Goal: Information Seeking & Learning: Learn about a topic

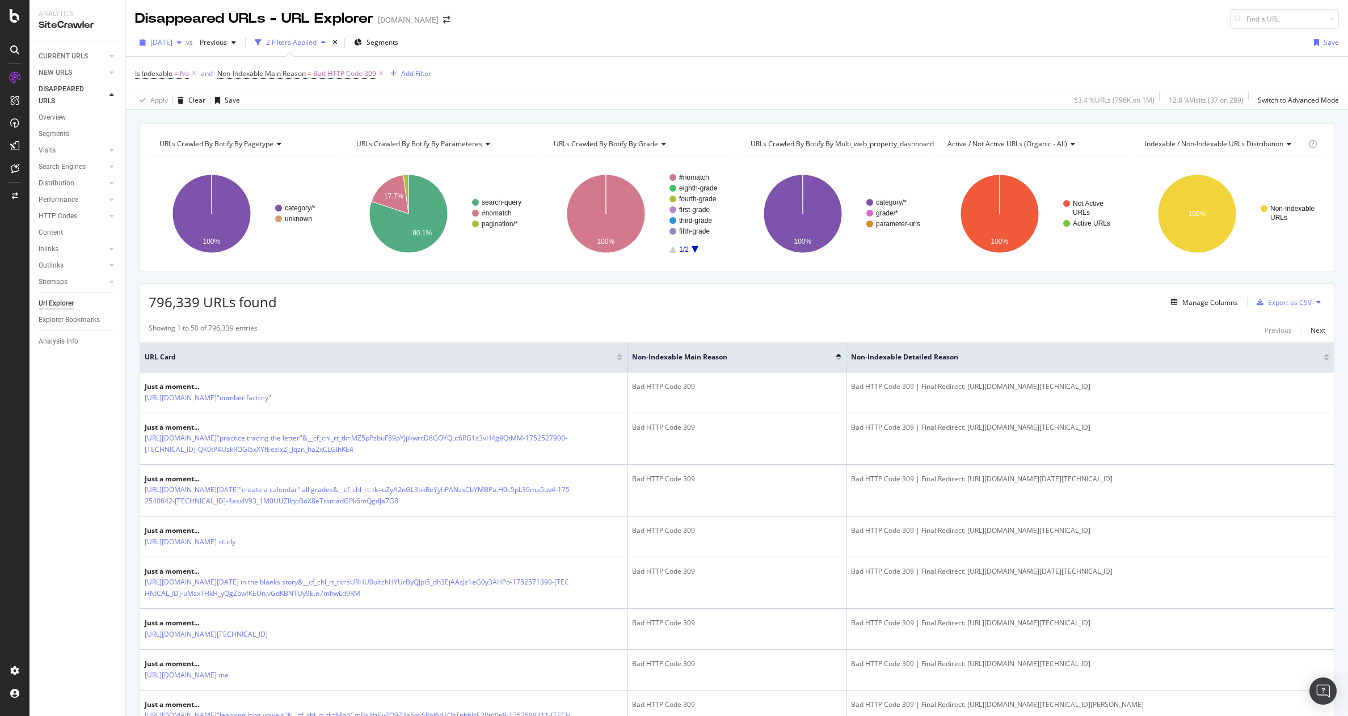
click at [172, 46] on span "[DATE]" at bounding box center [161, 42] width 22 height 10
click at [16, 13] on icon at bounding box center [15, 16] width 10 height 14
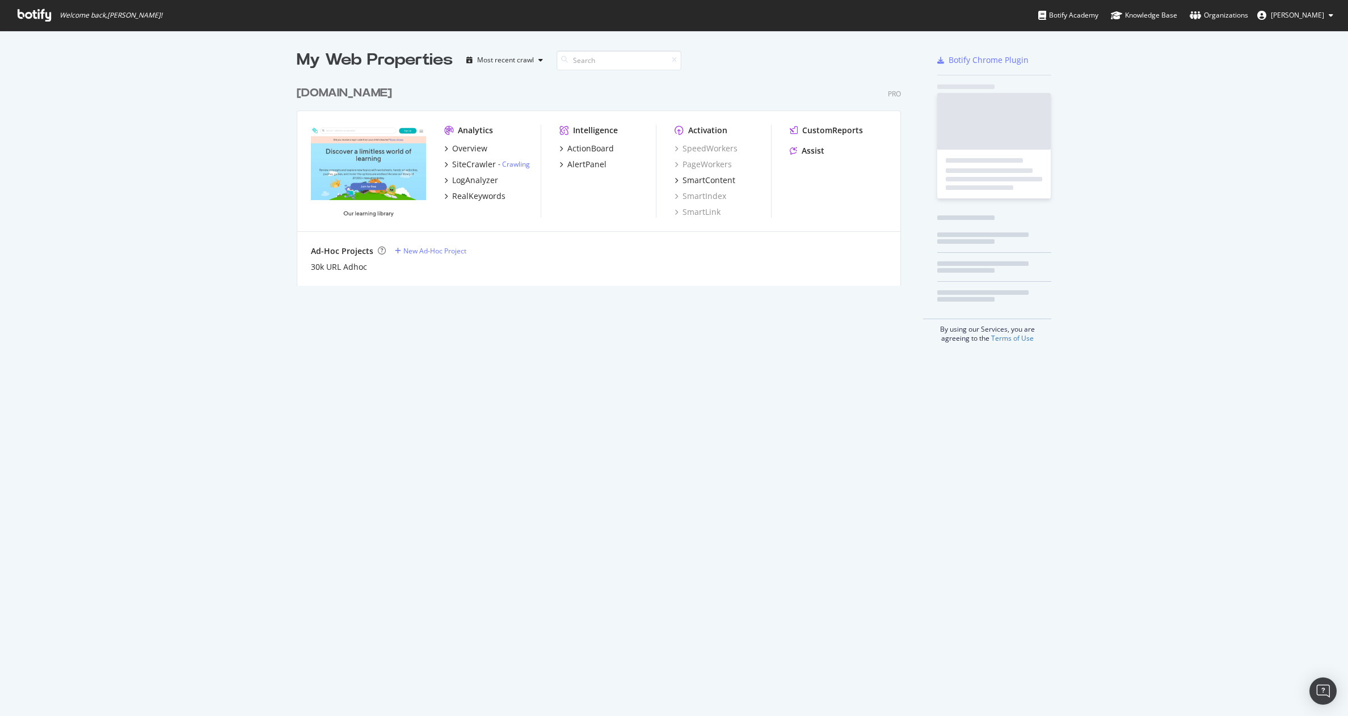
scroll to position [708, 1331]
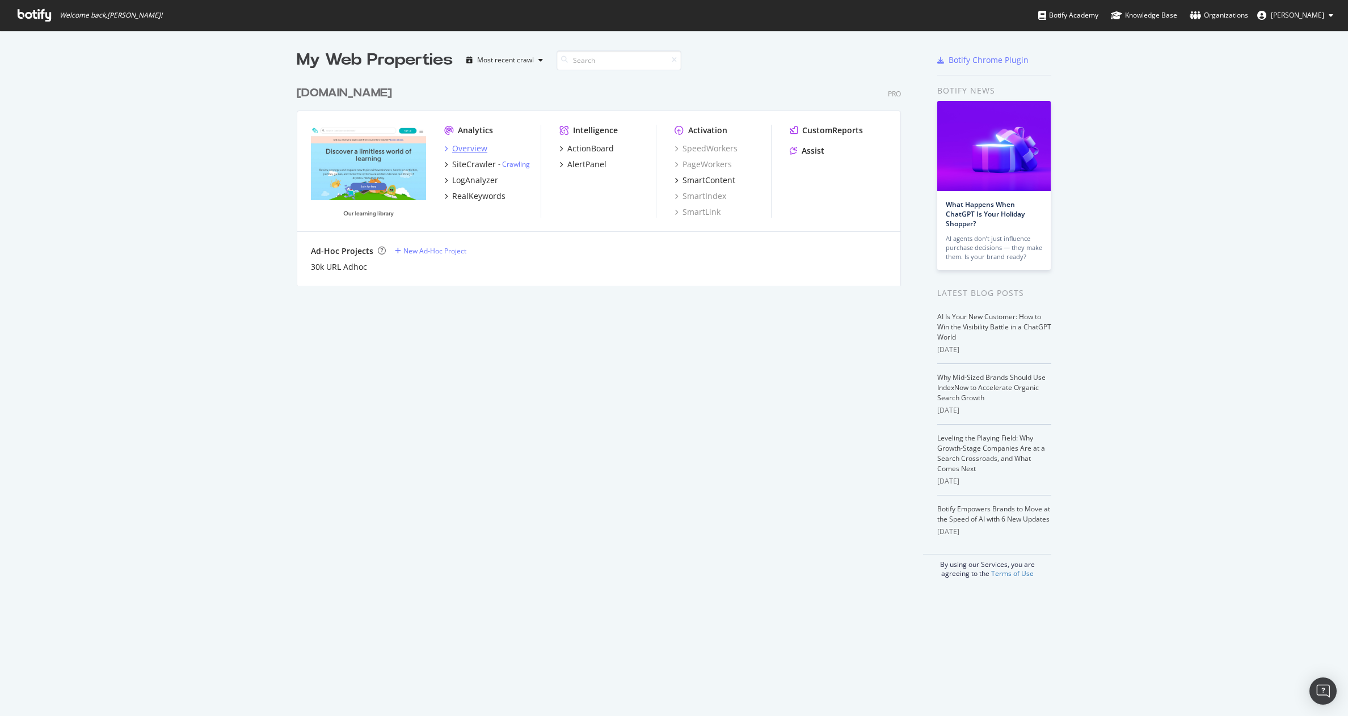
click at [468, 148] on div "Overview" at bounding box center [469, 148] width 35 height 11
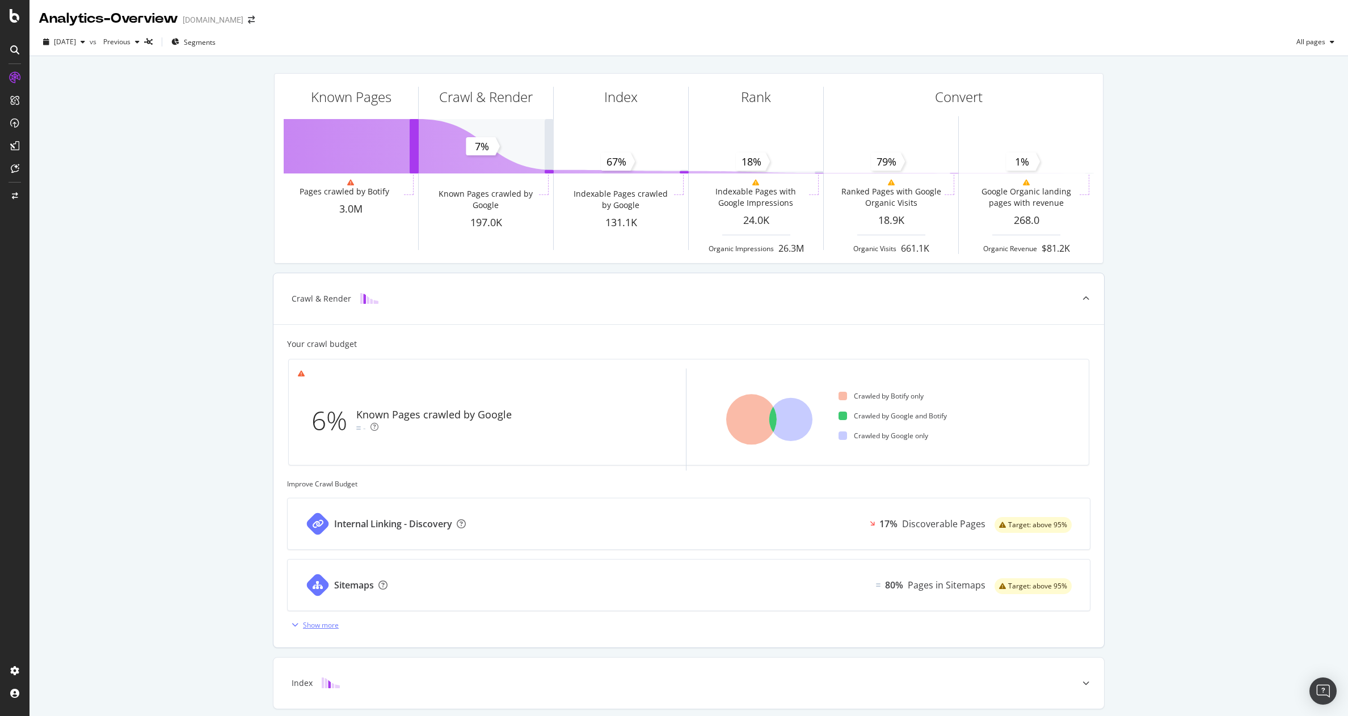
click at [330, 626] on div "Show more" at bounding box center [321, 625] width 36 height 10
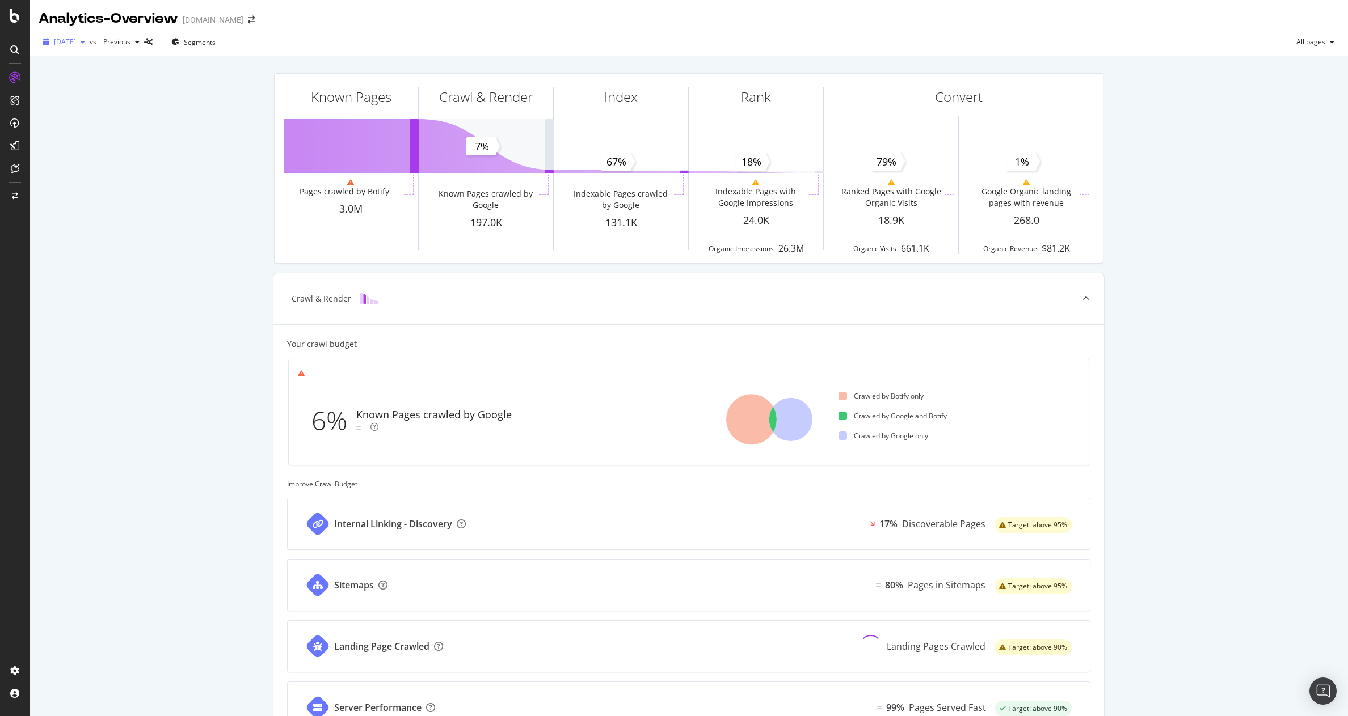
click at [90, 43] on div "button" at bounding box center [83, 42] width 14 height 7
click at [209, 105] on div "Known Pages Pages crawled by Botify 3.0M Crawl & Render Known Pages crawled by …" at bounding box center [688, 621] width 1318 height 1131
